Goal: Task Accomplishment & Management: Use online tool/utility

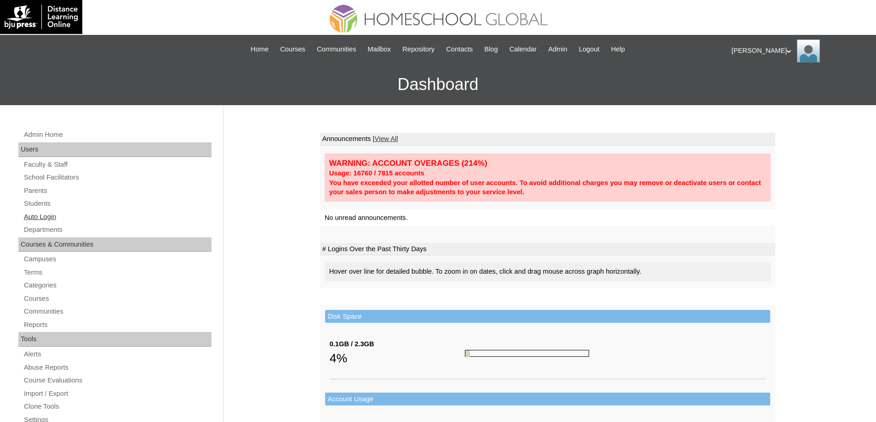
click at [54, 221] on link "Auto Login" at bounding box center [117, 216] width 188 height 11
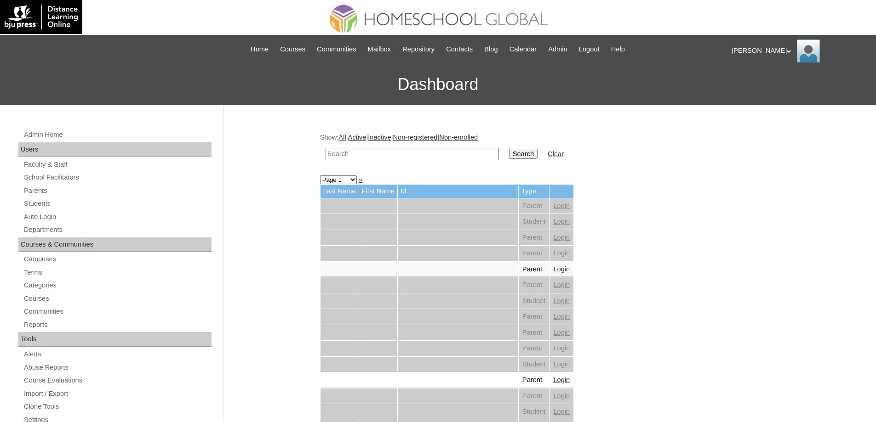
drag, startPoint x: 395, startPoint y: 155, endPoint x: 510, endPoint y: 158, distance: 114.9
click at [396, 155] on input "text" at bounding box center [411, 154] width 173 height 12
paste input "Alfredo Joa"
type input "Alfredo Joa"
click at [537, 149] on input "Search" at bounding box center [523, 154] width 28 height 10
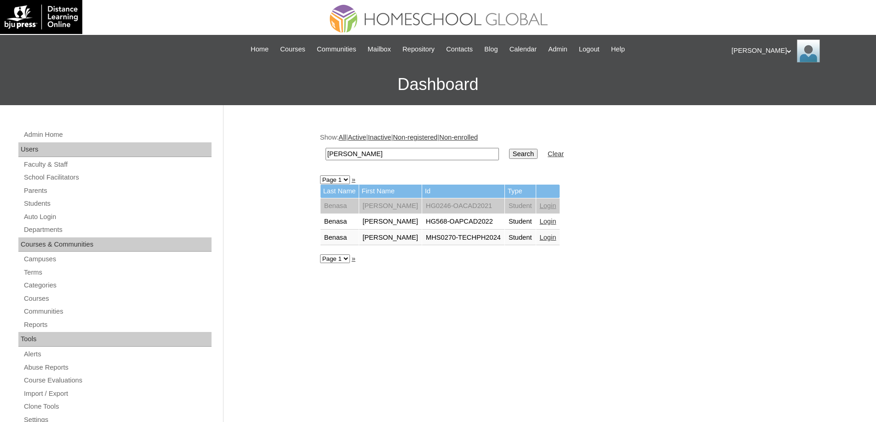
click at [549, 223] on link "Login" at bounding box center [548, 221] width 17 height 7
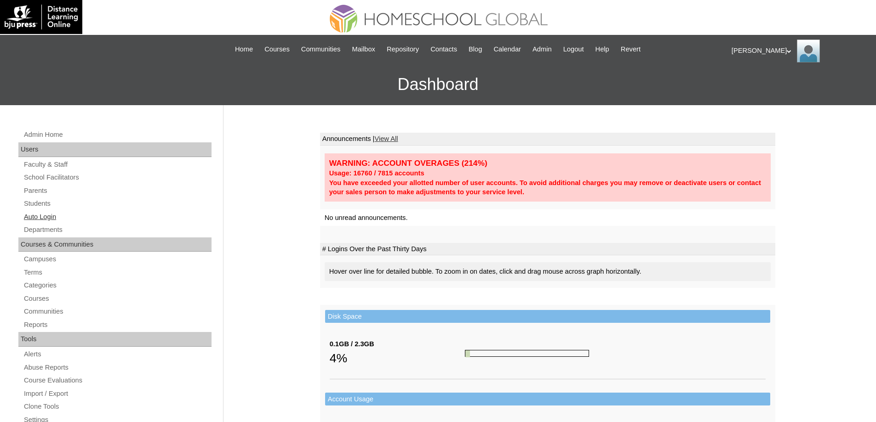
click at [65, 217] on link "Auto Login" at bounding box center [117, 216] width 188 height 11
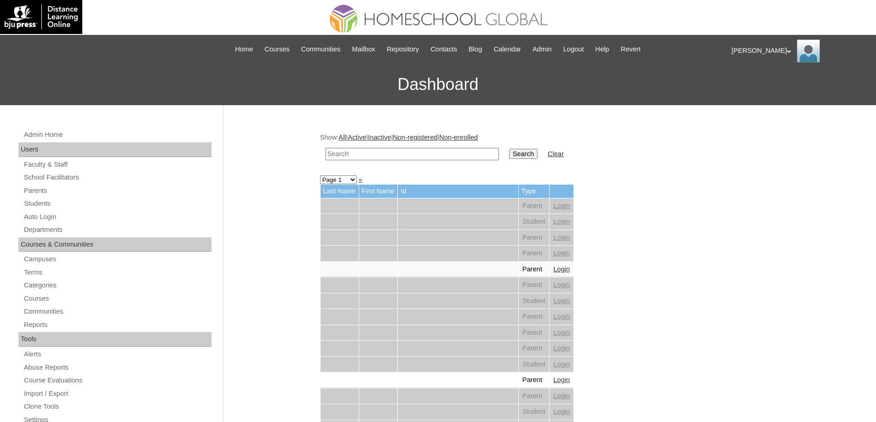
click at [420, 155] on input "text" at bounding box center [411, 154] width 173 height 12
paste input "[PERSON_NAME]"
type input "Alfredo Joa"
click at [529, 153] on input "Search" at bounding box center [523, 154] width 28 height 10
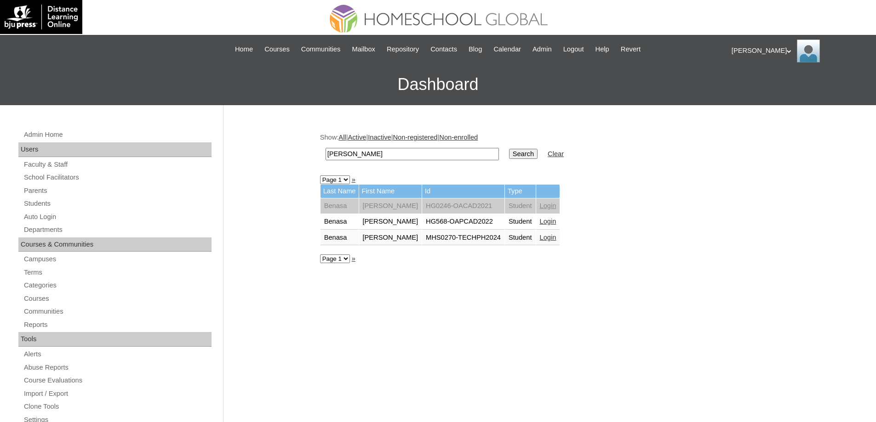
click at [556, 237] on link "Login" at bounding box center [548, 237] width 17 height 7
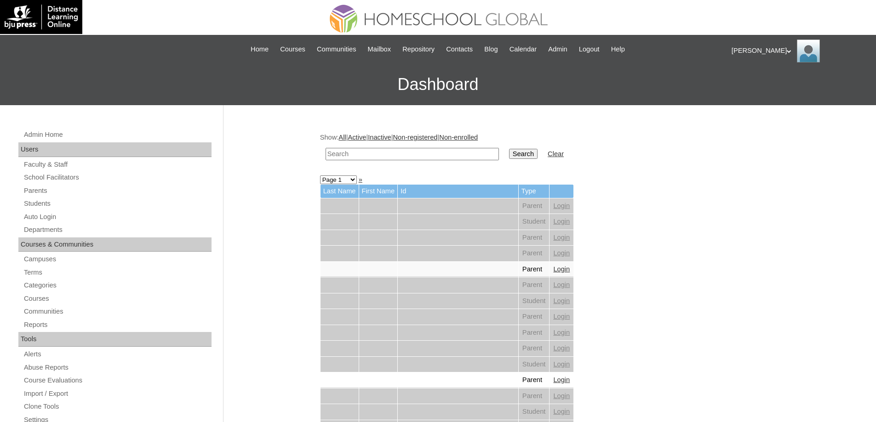
drag, startPoint x: 346, startPoint y: 151, endPoint x: 401, endPoint y: 160, distance: 56.4
click at [347, 151] on input "text" at bounding box center [411, 154] width 173 height 12
paste input "[PERSON_NAME]"
type input "[PERSON_NAME]"
drag, startPoint x: 515, startPoint y: 154, endPoint x: 503, endPoint y: 135, distance: 21.9
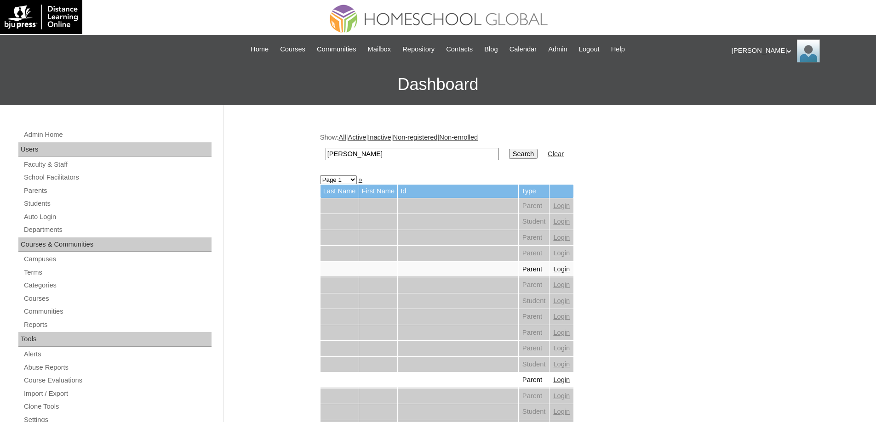
click at [515, 154] on input "Search" at bounding box center [523, 154] width 28 height 10
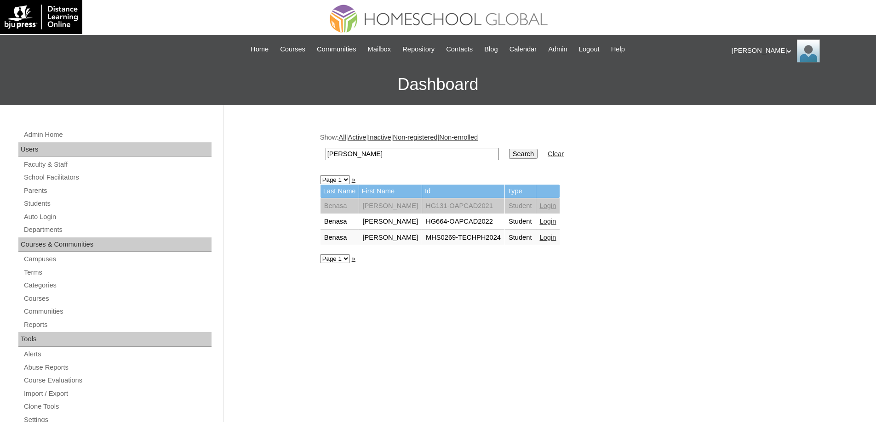
click at [554, 239] on link "Login" at bounding box center [548, 237] width 17 height 7
